Goal: Task Accomplishment & Management: Complete application form

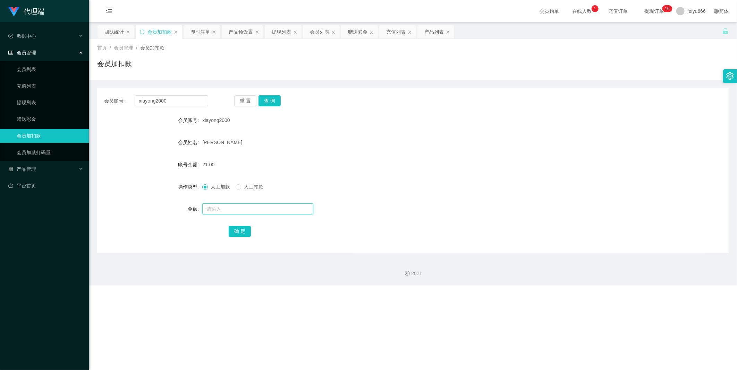
click at [221, 209] on input "text" at bounding box center [257, 209] width 111 height 11
type input "8"
click at [247, 232] on button "确 定" at bounding box center [240, 231] width 22 height 11
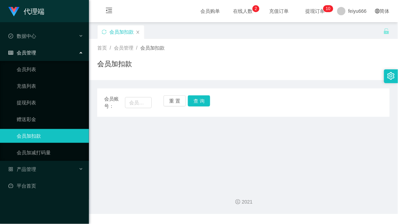
click at [232, 144] on main "关闭左侧 关闭右侧 关闭其它 刷新页面 会员加扣款 首页 / 会员管理 / 会员加扣款 / 会员加扣款 会员账号： 重 置 查 询 会员账号 会员姓名 账号余…" at bounding box center [243, 102] width 309 height 160
drag, startPoint x: 212, startPoint y: 157, endPoint x: 219, endPoint y: 145, distance: 13.5
click at [213, 157] on main "关闭左侧 关闭右侧 关闭其它 刷新页面 会员加扣款 首页 / 会员管理 / 会员加扣款 / 会员加扣款 会员账号： 重 置 查 询 会员账号 会员姓名 账号余…" at bounding box center [243, 102] width 309 height 160
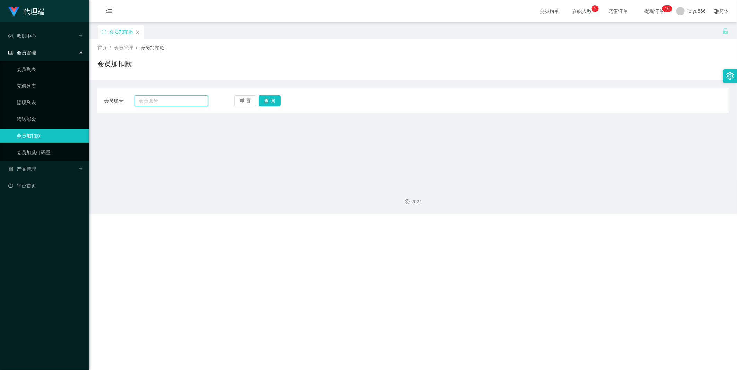
click at [153, 101] on input "text" at bounding box center [172, 100] width 74 height 11
paste input "xiayong2000"
type input "xiayong2000"
click at [269, 99] on button "查 询" at bounding box center [269, 100] width 22 height 11
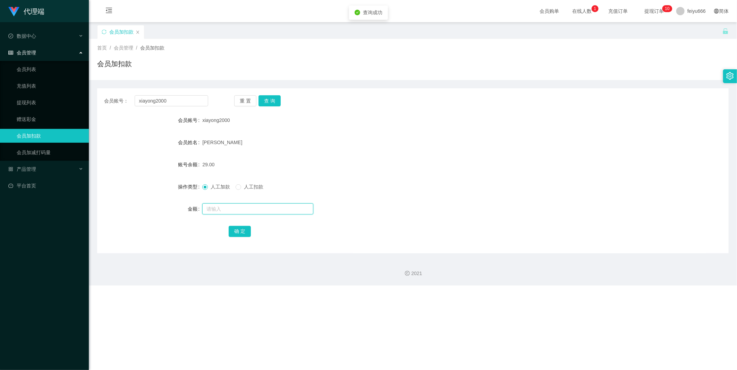
click at [221, 210] on input "text" at bounding box center [257, 209] width 111 height 11
type input "8"
click at [235, 224] on button "确 定" at bounding box center [240, 231] width 22 height 11
click at [397, 26] on li "退出登录" at bounding box center [692, 30] width 52 height 11
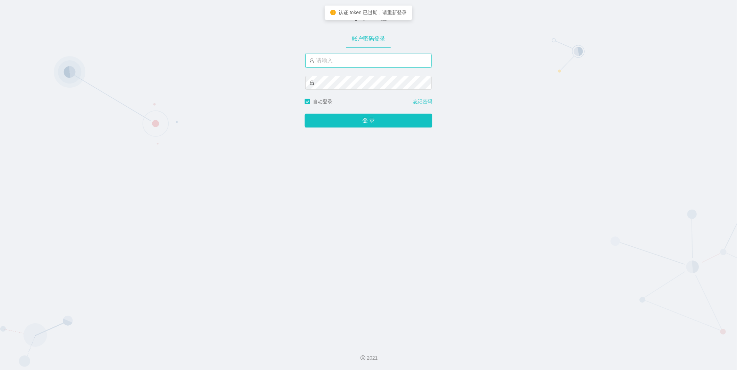
type input "feiyu666"
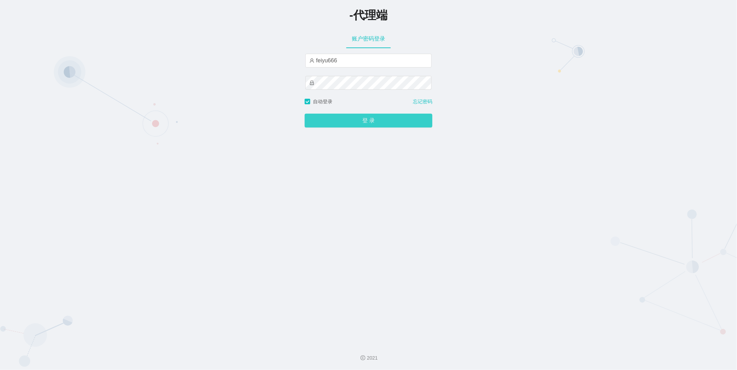
click at [367, 119] on button "登 录" at bounding box center [369, 121] width 128 height 14
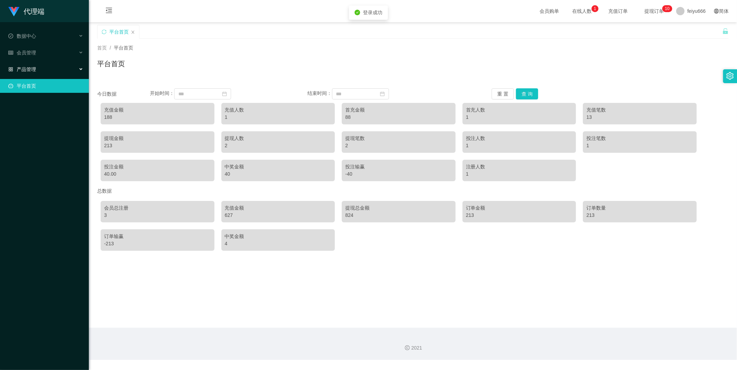
click at [48, 70] on div "产品管理" at bounding box center [44, 69] width 89 height 14
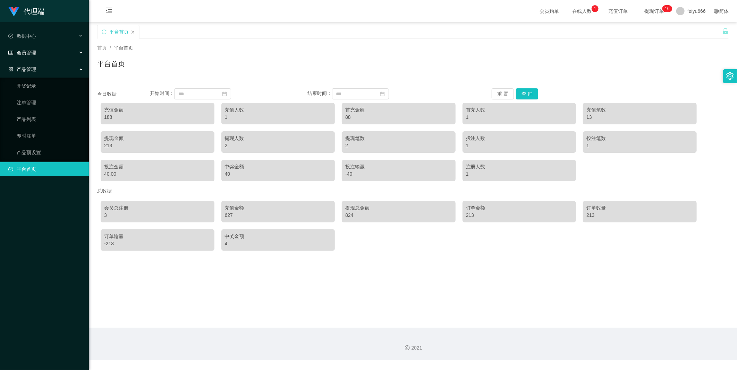
click at [79, 49] on div "会员管理" at bounding box center [44, 53] width 89 height 14
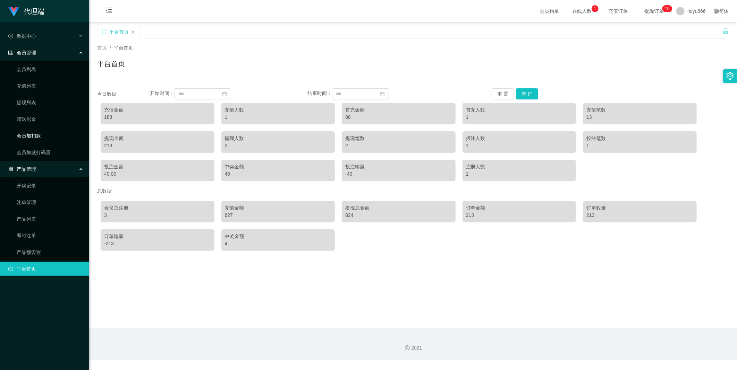
click at [62, 135] on link "会员加扣款" at bounding box center [50, 136] width 67 height 14
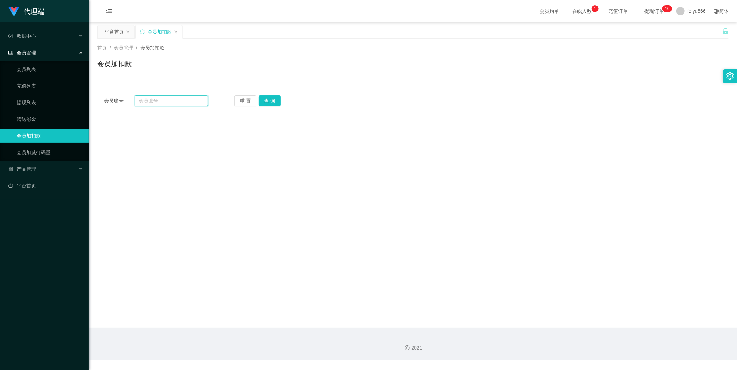
click at [155, 101] on input "text" at bounding box center [172, 100] width 74 height 11
click at [153, 96] on input "text" at bounding box center [172, 100] width 74 height 11
paste input "xiayong2000"
type input "xiayong2000"
click at [270, 102] on button "查 询" at bounding box center [269, 100] width 22 height 11
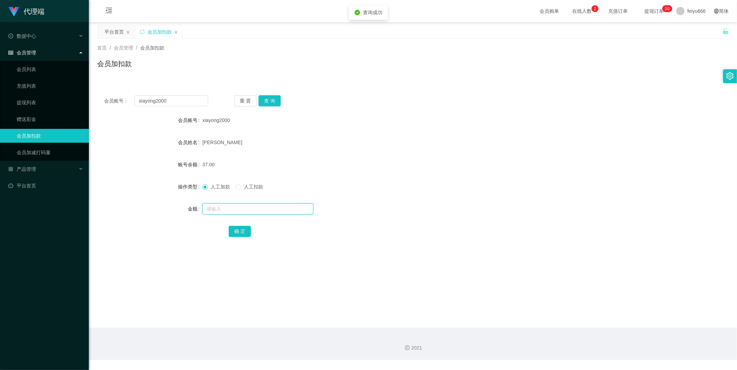
click at [219, 212] on input "text" at bounding box center [257, 209] width 111 height 11
type input "8"
click at [237, 224] on button "确 定" at bounding box center [240, 231] width 22 height 11
click at [224, 210] on input "text" at bounding box center [257, 209] width 111 height 11
type input "8"
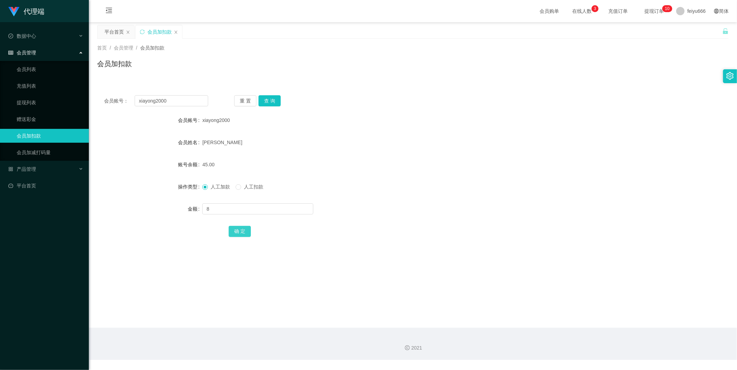
click at [229, 224] on button "确 定" at bounding box center [240, 231] width 22 height 11
click at [249, 224] on span "确 定" at bounding box center [244, 232] width 30 height 6
